Goal: Consume media (video, audio): Consume media (video, audio)

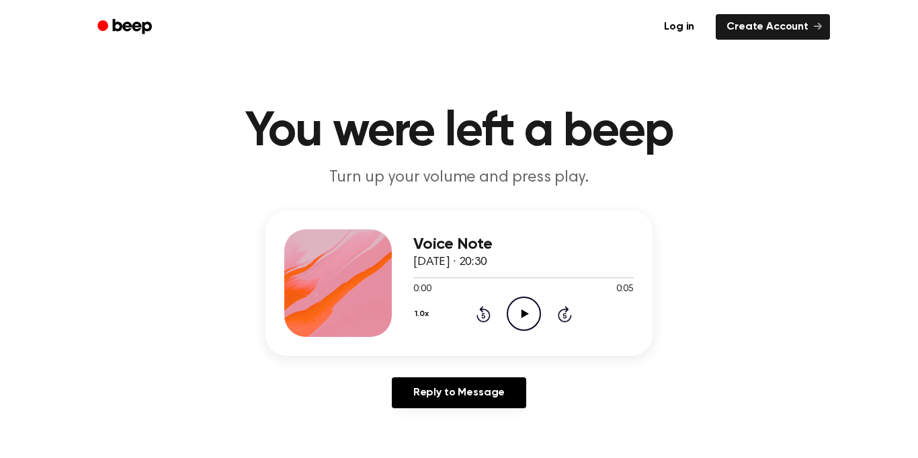
click at [505, 308] on div "1.0x Rewind 5 seconds Play Audio Skip 5 seconds" at bounding box center [523, 313] width 220 height 34
click at [540, 326] on icon "Play Audio" at bounding box center [524, 313] width 34 height 34
click at [525, 315] on icon at bounding box center [524, 313] width 7 height 9
click at [525, 309] on icon "Play Audio" at bounding box center [524, 313] width 34 height 34
click at [515, 298] on icon "Play Audio" at bounding box center [524, 313] width 34 height 34
